Goal: Information Seeking & Learning: Learn about a topic

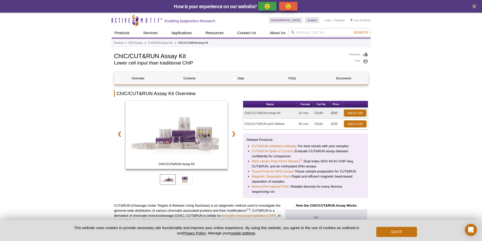
click at [170, 63] on h2 "Lower cell input than traditional ChIP" at bounding box center [229, 63] width 230 height 5
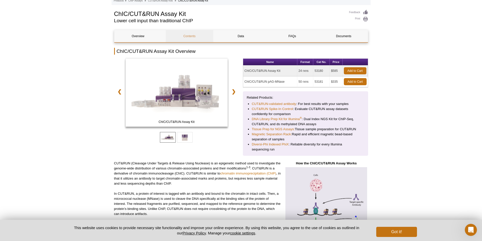
scroll to position [53, 0]
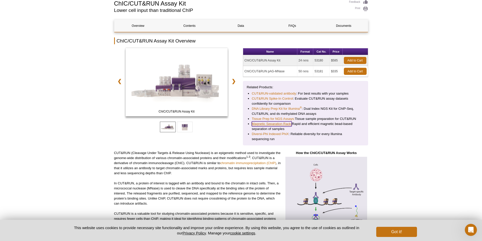
click at [260, 122] on link "Magnetic Separation Rack:" at bounding box center [272, 123] width 40 height 5
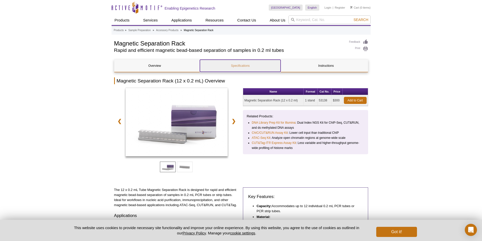
click at [216, 62] on link "Specifications" at bounding box center [240, 66] width 81 height 12
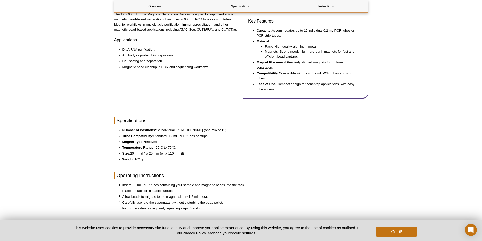
scroll to position [173, 0]
